Goal: Information Seeking & Learning: Find contact information

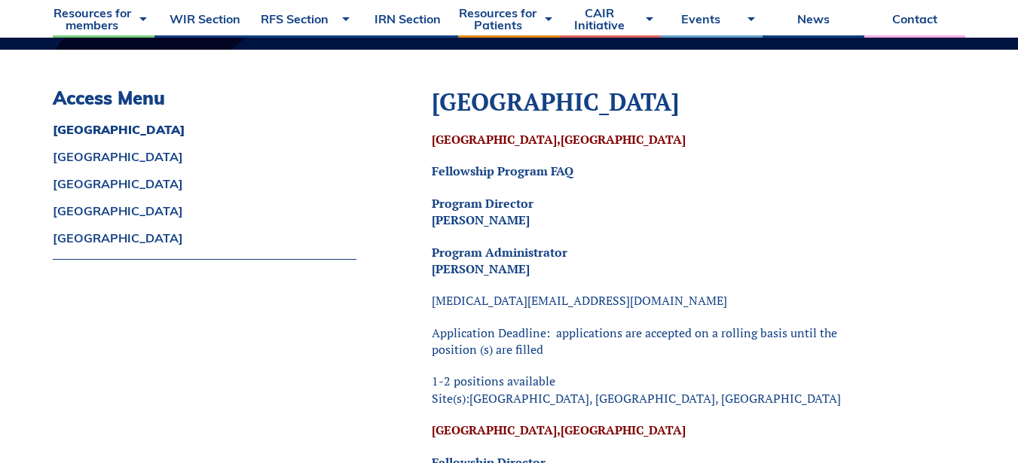
scroll to position [301, 0]
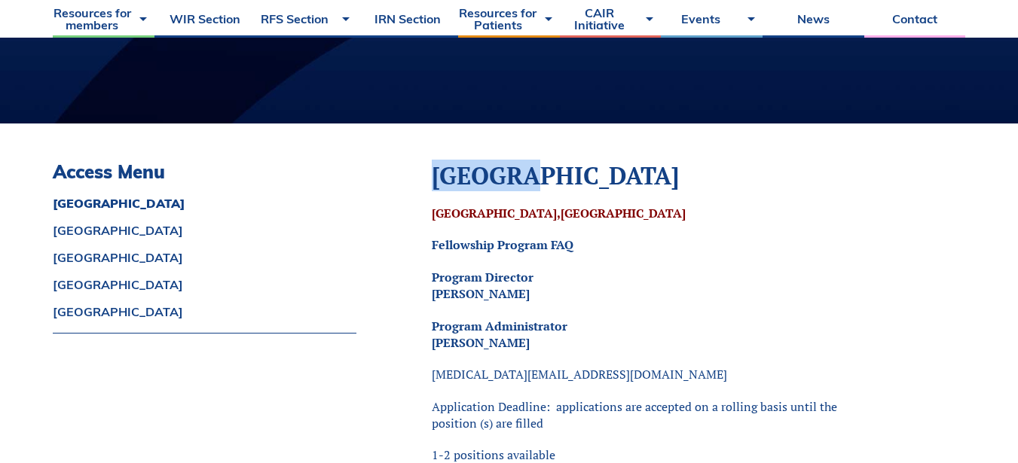
drag, startPoint x: 427, startPoint y: 166, endPoint x: 573, endPoint y: 169, distance: 146.2
click at [633, 248] on p "Fellowship Program FAQ" at bounding box center [642, 244] width 420 height 17
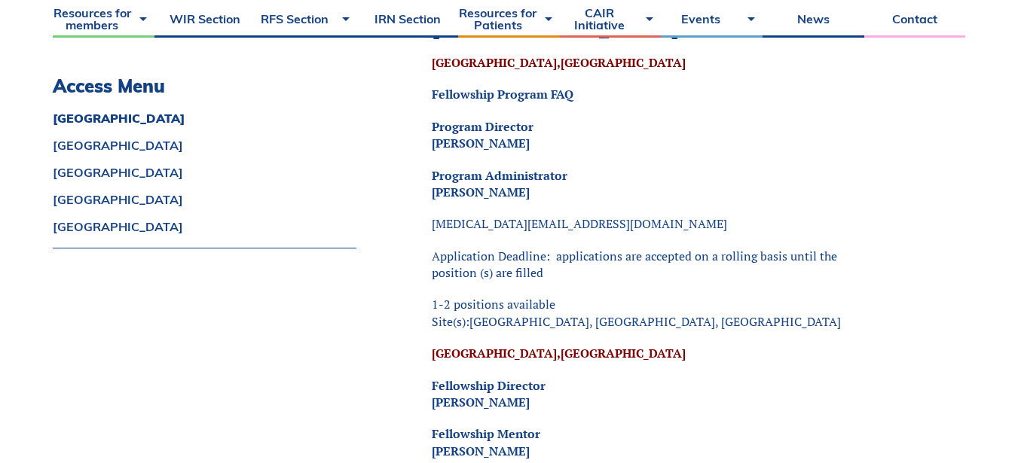
scroll to position [527, 0]
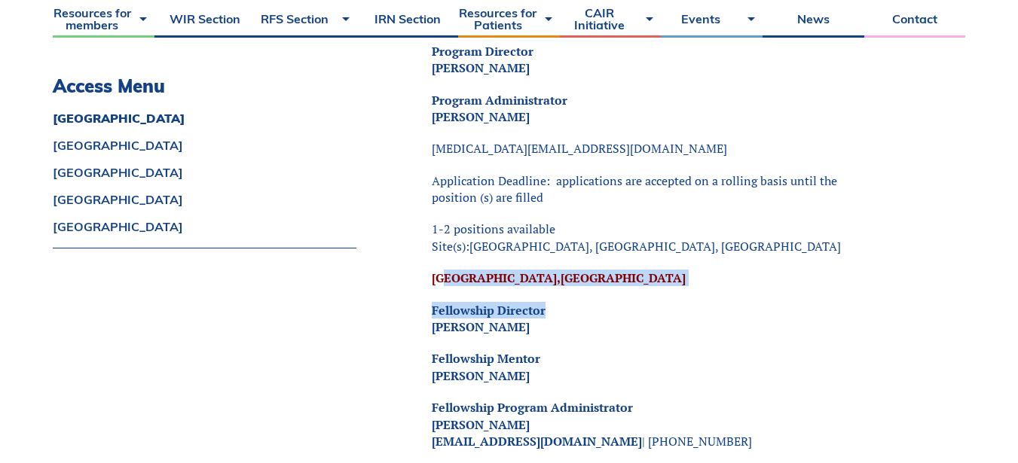
drag, startPoint x: 448, startPoint y: 269, endPoint x: 700, endPoint y: 301, distance: 254.4
click at [726, 317] on p "Fellowship Director [PERSON_NAME]" at bounding box center [642, 319] width 420 height 34
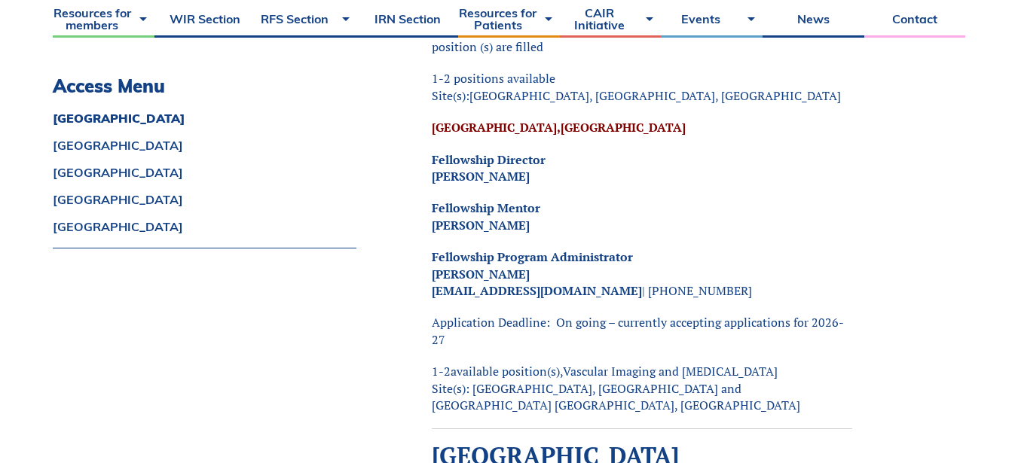
click at [592, 283] on p "Fellowship Program Administrator [PERSON_NAME] [EMAIL_ADDRESS][DOMAIN_NAME] | […" at bounding box center [642, 274] width 420 height 50
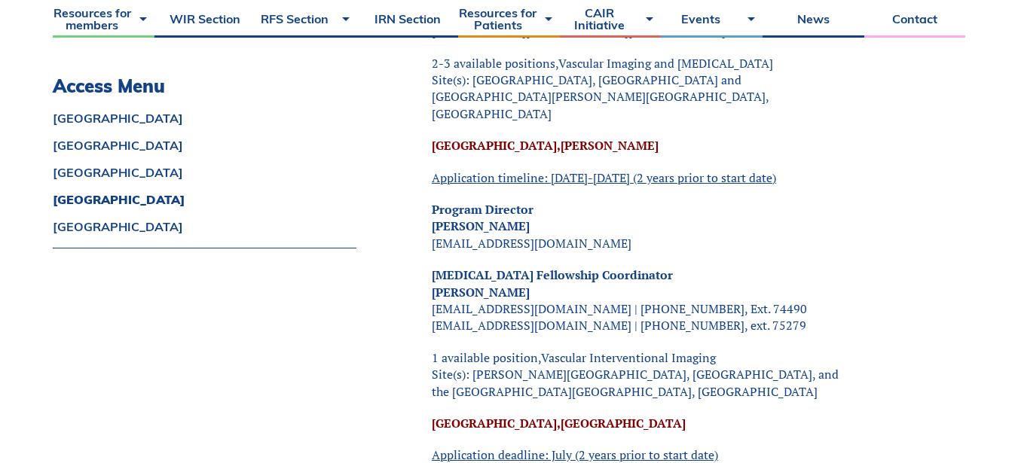
scroll to position [1657, 0]
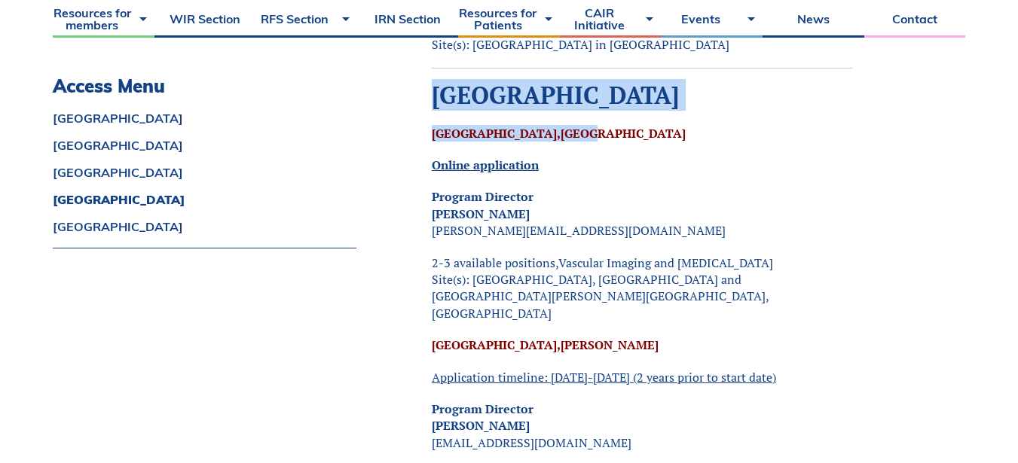
drag, startPoint x: 440, startPoint y: 91, endPoint x: 621, endPoint y: 118, distance: 183.5
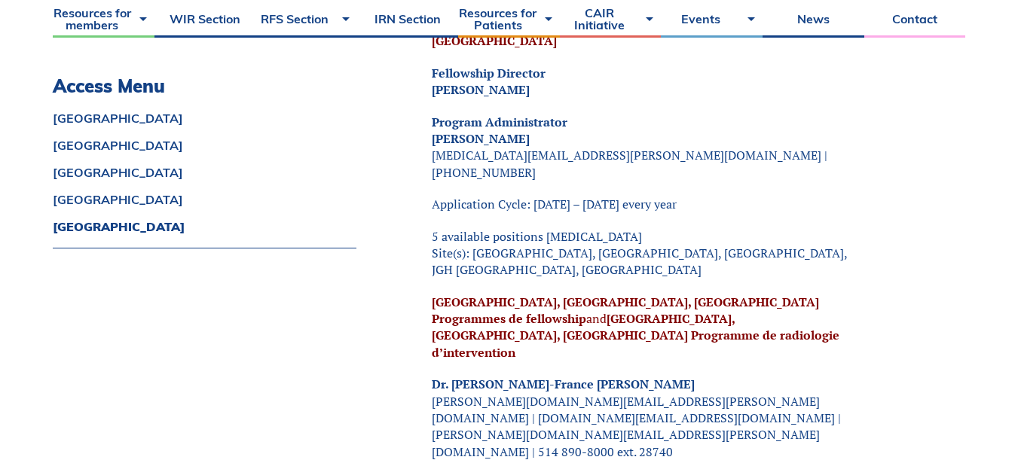
scroll to position [3088, 0]
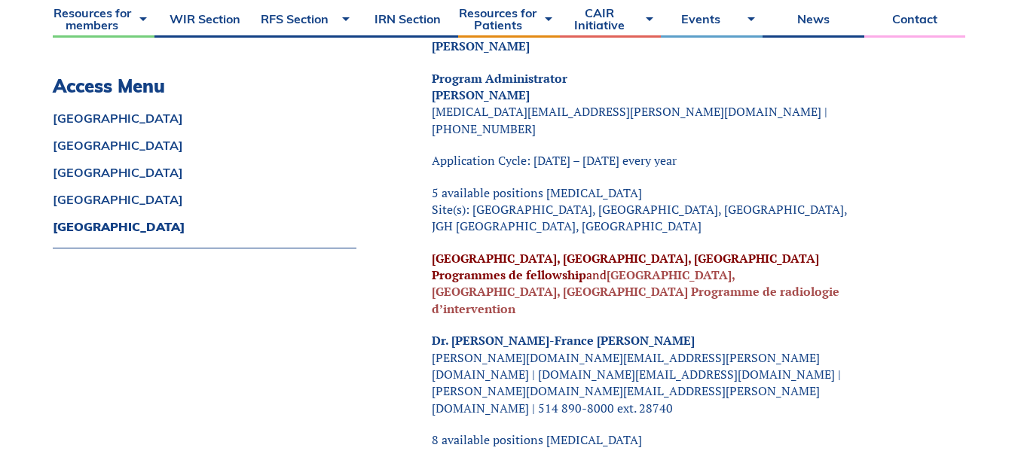
drag, startPoint x: 512, startPoint y: 175, endPoint x: 781, endPoint y: 176, distance: 268.9
click at [781, 250] on span "[GEOGRAPHIC_DATA], [GEOGRAPHIC_DATA], Quebec Programmes de fellowship and [GEOG…" at bounding box center [635, 283] width 407 height 67
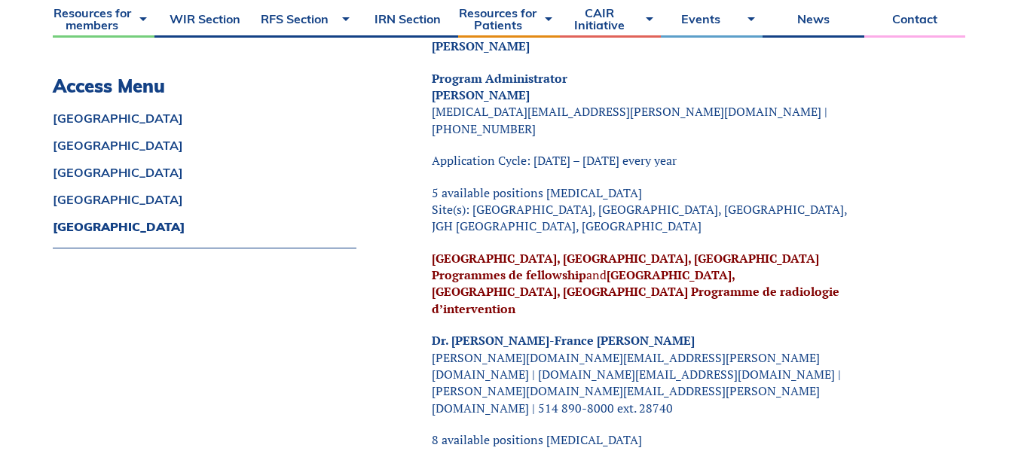
click at [782, 332] on p "Dr. [PERSON_NAME]-France Giroux [DOMAIN_NAME][EMAIL_ADDRESS][PERSON_NAME][DOMAI…" at bounding box center [642, 374] width 420 height 84
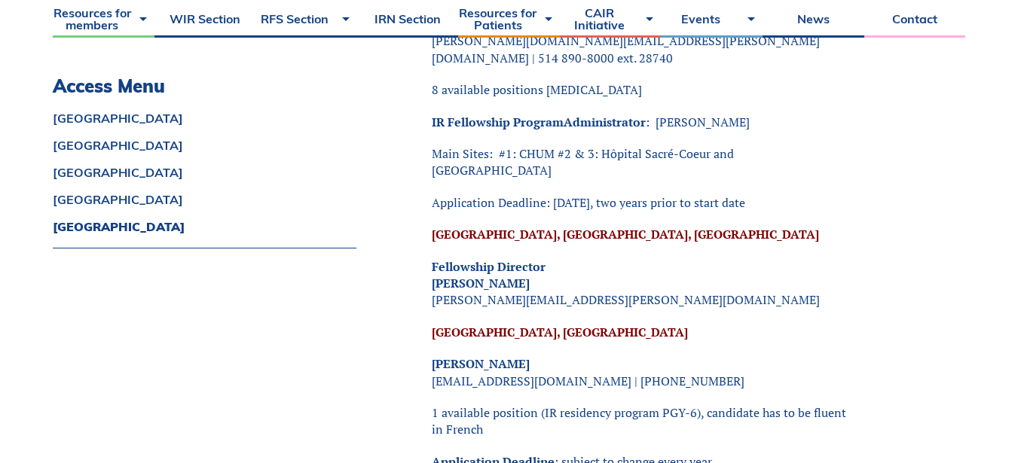
scroll to position [3465, 0]
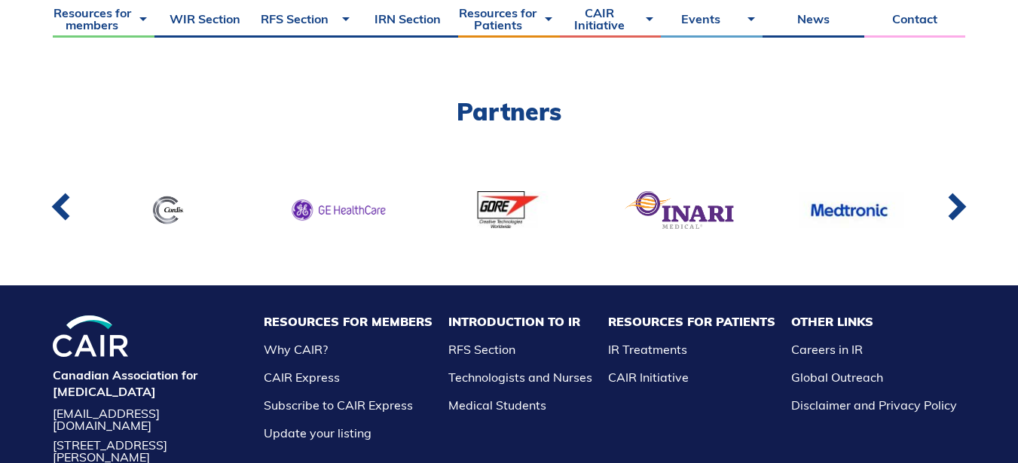
scroll to position [3766, 0]
